Goal: Task Accomplishment & Management: Use online tool/utility

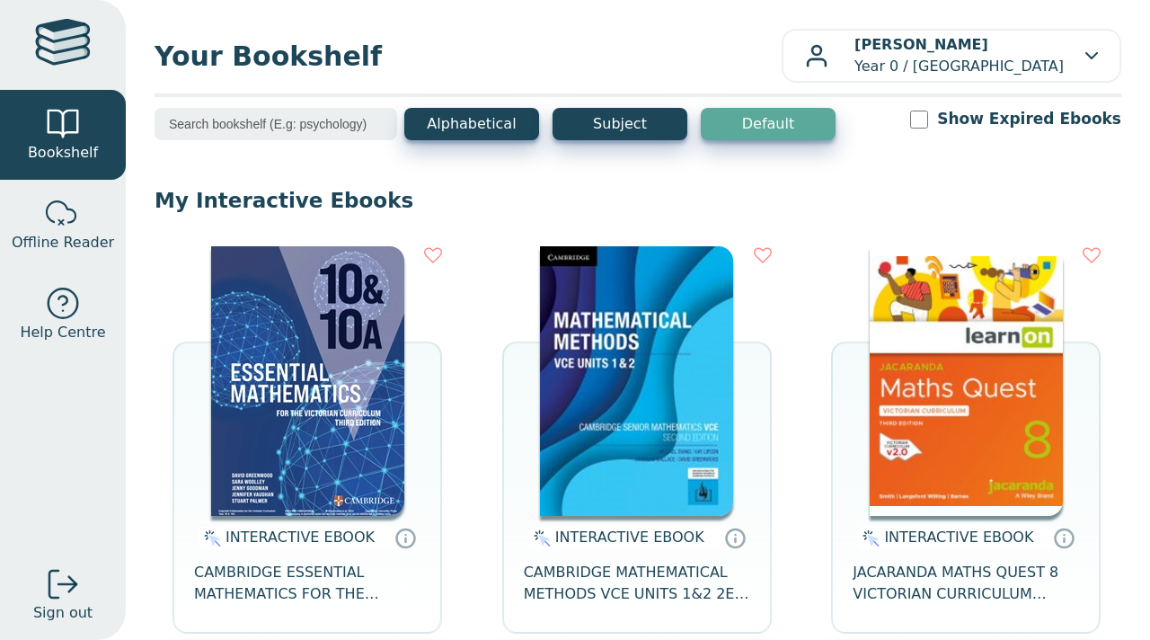
click at [956, 366] on img at bounding box center [966, 381] width 193 height 270
click at [200, 126] on input "search" at bounding box center [276, 124] width 243 height 32
type input "m"
click at [302, 399] on img at bounding box center [307, 381] width 193 height 270
click at [299, 390] on img at bounding box center [307, 381] width 193 height 270
